Goal: Information Seeking & Learning: Check status

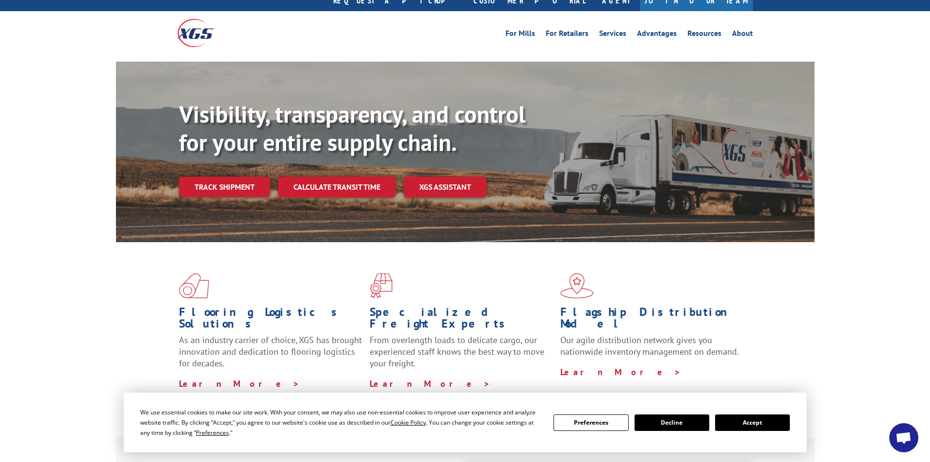
scroll to position [63, 0]
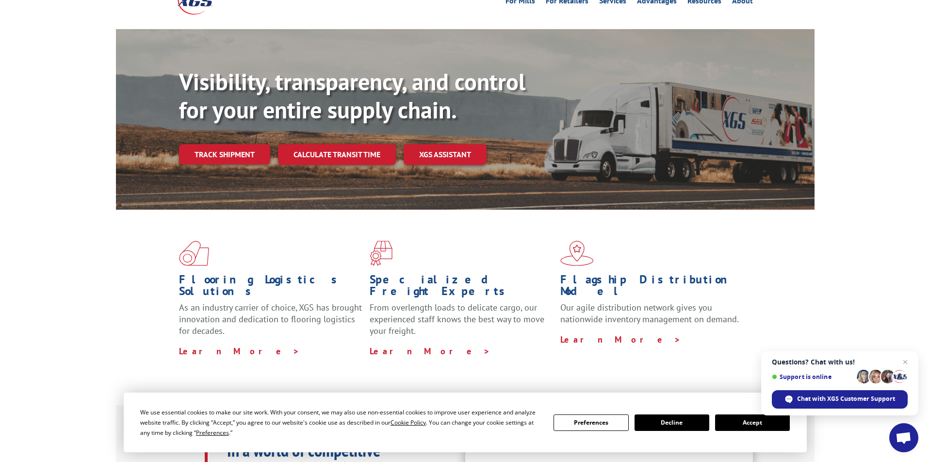
click at [745, 425] on button "Accept" at bounding box center [752, 422] width 75 height 16
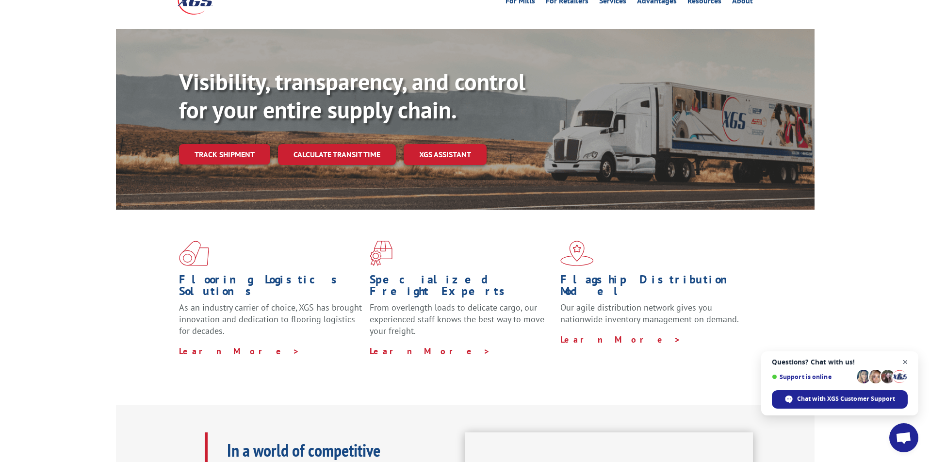
click at [906, 363] on span "Close chat" at bounding box center [905, 362] width 12 height 12
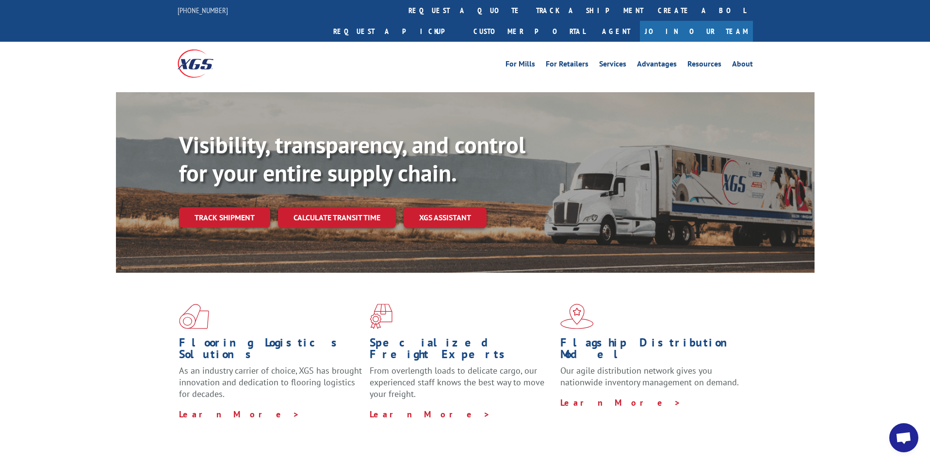
scroll to position [0, 0]
click at [529, 15] on link "track a shipment" at bounding box center [590, 10] width 122 height 21
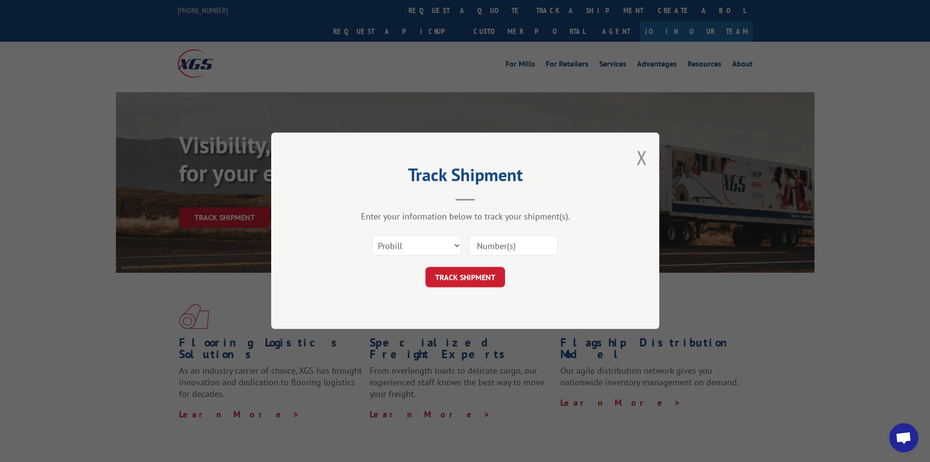
click at [498, 246] on input at bounding box center [513, 246] width 89 height 20
type input "2879889"
click at [451, 281] on button "TRACK SHIPMENT" at bounding box center [465, 277] width 80 height 20
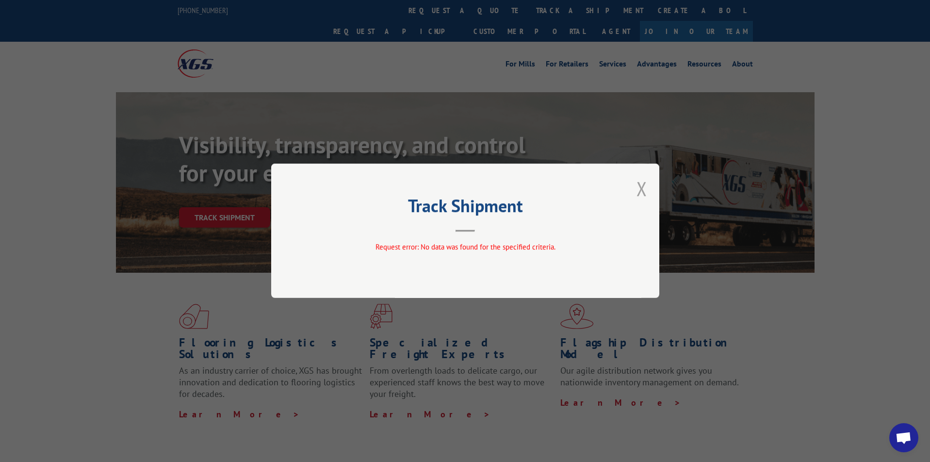
click at [642, 185] on button "Close modal" at bounding box center [641, 189] width 11 height 26
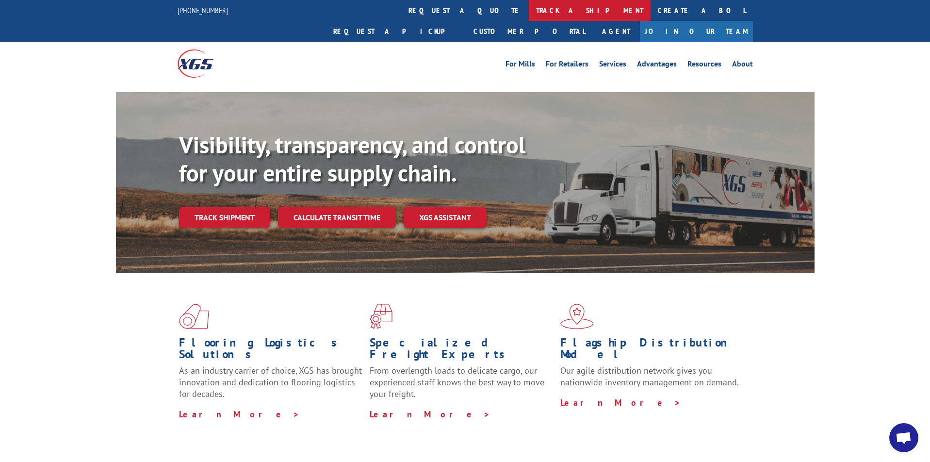
click at [529, 11] on link "track a shipment" at bounding box center [590, 10] width 122 height 21
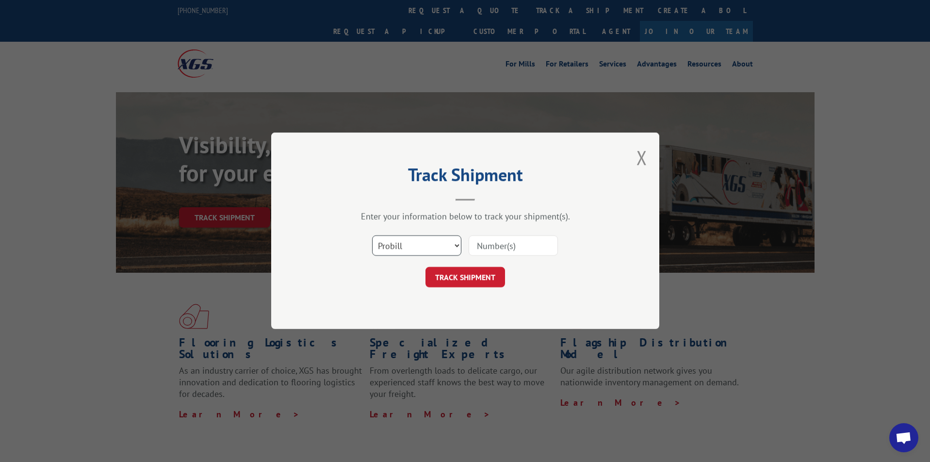
select select "bol"
click at [494, 248] on input at bounding box center [513, 246] width 89 height 20
type input "2879889"
click at [458, 275] on button "TRACK SHIPMENT" at bounding box center [465, 277] width 80 height 20
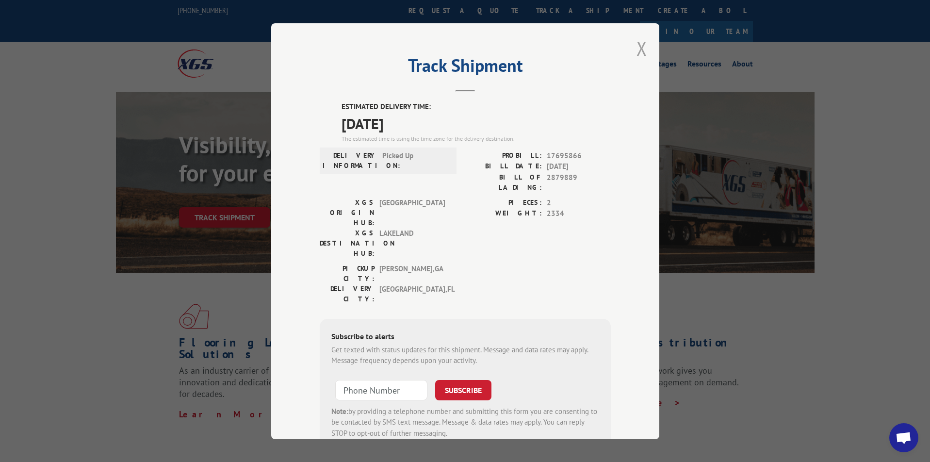
click at [647, 49] on button "Close modal" at bounding box center [641, 48] width 11 height 26
